Goal: Register for event/course

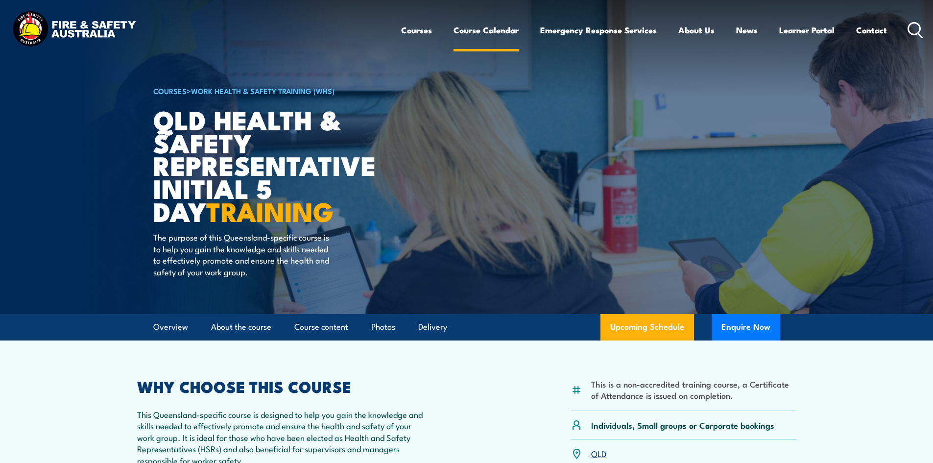
click at [486, 37] on link "Course Calendar" at bounding box center [485, 30] width 65 height 26
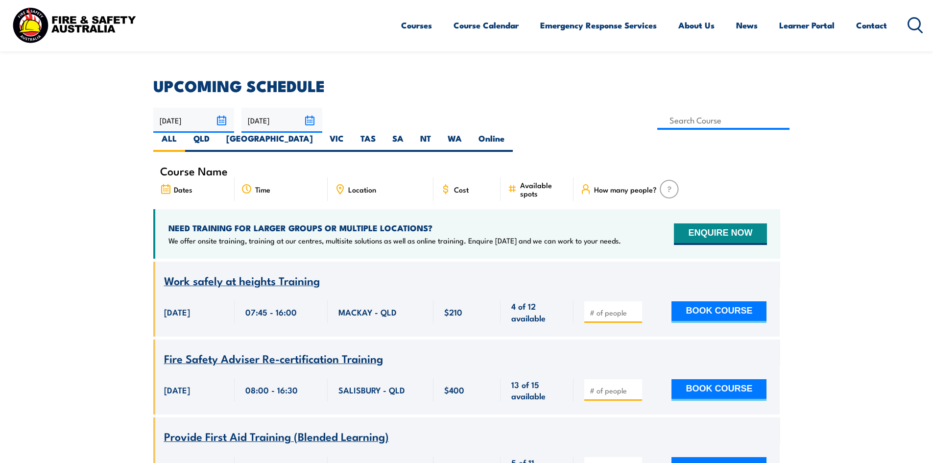
click at [418, 177] on div "Location" at bounding box center [381, 189] width 106 height 24
click at [369, 185] on span "Location" at bounding box center [362, 189] width 28 height 8
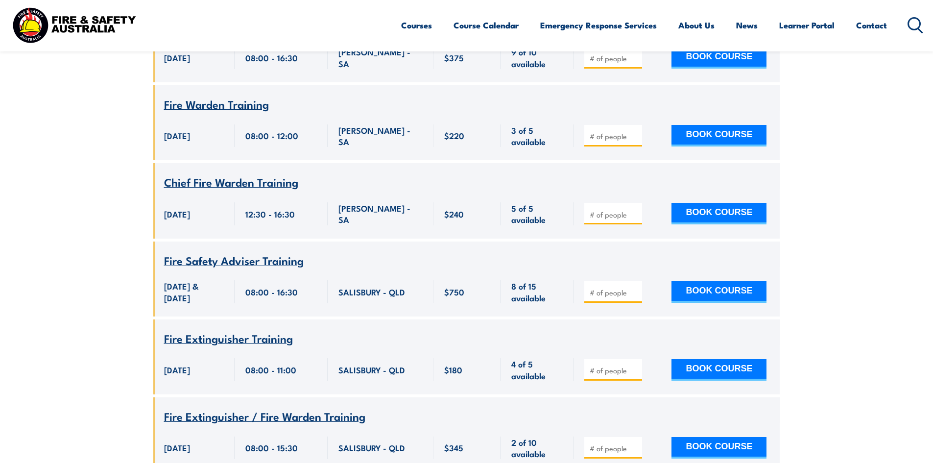
scroll to position [1469, 0]
